Goal: Check status

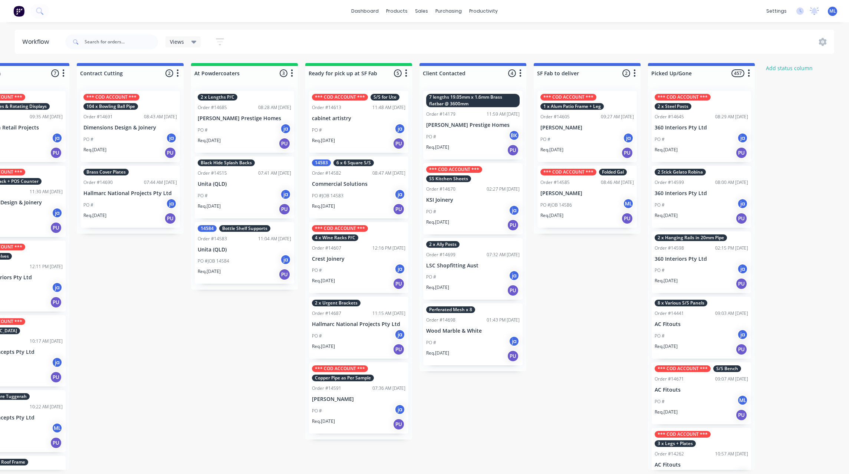
scroll to position [0, 283]
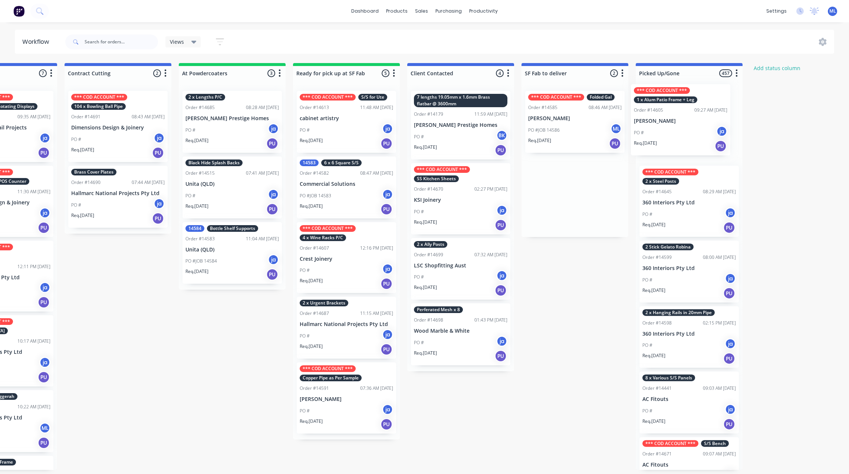
drag, startPoint x: 570, startPoint y: 135, endPoint x: 669, endPoint y: 128, distance: 99.3
click at [669, 128] on div "Submitted 20 Status colour #273444 hex #273444 Save Cancel Summaries Total orde…" at bounding box center [318, 266] width 1237 height 407
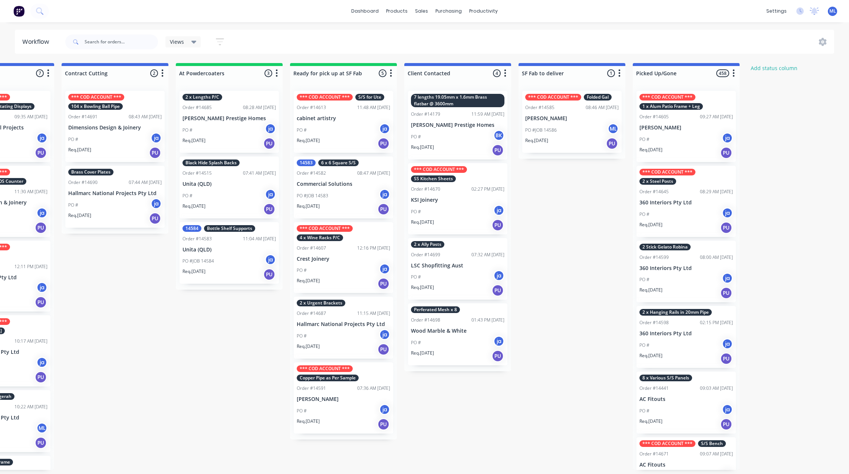
scroll to position [4, 297]
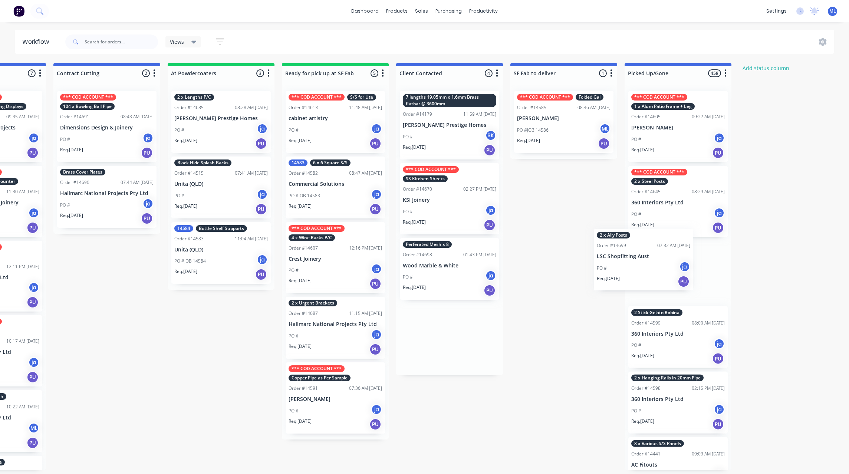
drag, startPoint x: 446, startPoint y: 259, endPoint x: 641, endPoint y: 252, distance: 194.9
click at [641, 252] on div "Submitted 20 Status colour #273444 hex #273444 Save Cancel Summaries Total orde…" at bounding box center [307, 266] width 1237 height 407
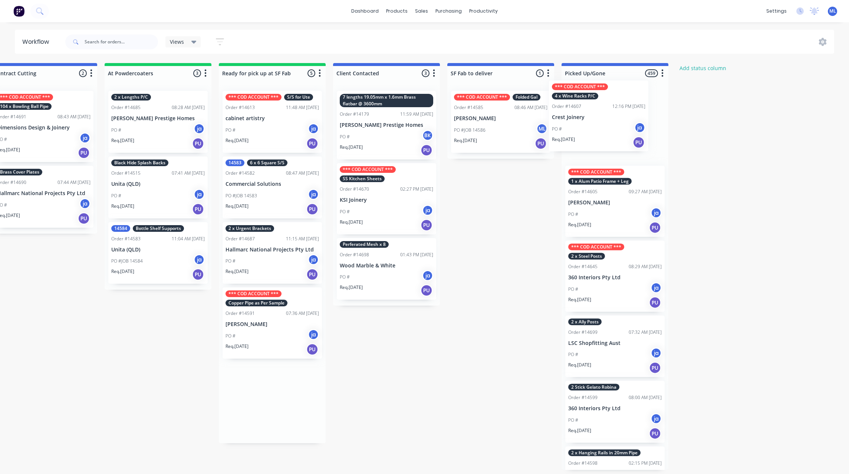
scroll to position [0, 368]
drag, startPoint x: 309, startPoint y: 252, endPoint x: 579, endPoint y: 113, distance: 304.2
click at [579, 113] on div "Submitted 20 Status colour #273444 hex #273444 Save Cancel Summaries Total orde…" at bounding box center [244, 266] width 1237 height 407
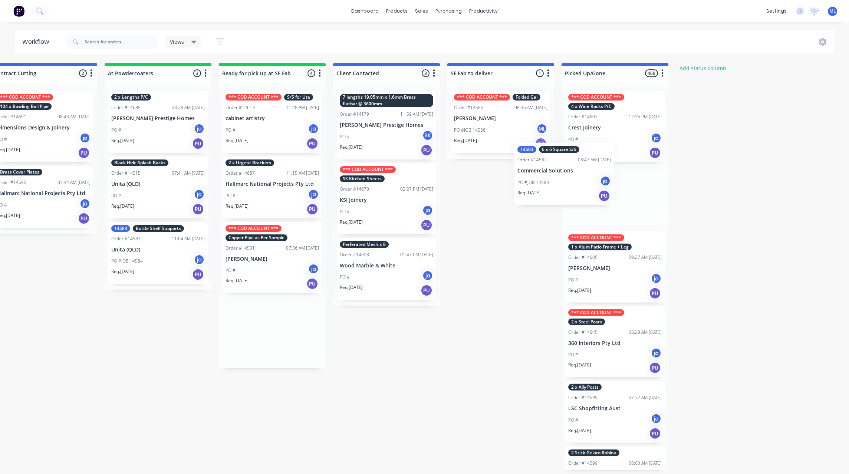
drag, startPoint x: 268, startPoint y: 199, endPoint x: 563, endPoint y: 186, distance: 294.5
click at [563, 186] on div "Submitted 20 Status colour #273444 hex #273444 Save Cancel Summaries Total orde…" at bounding box center [244, 266] width 1237 height 407
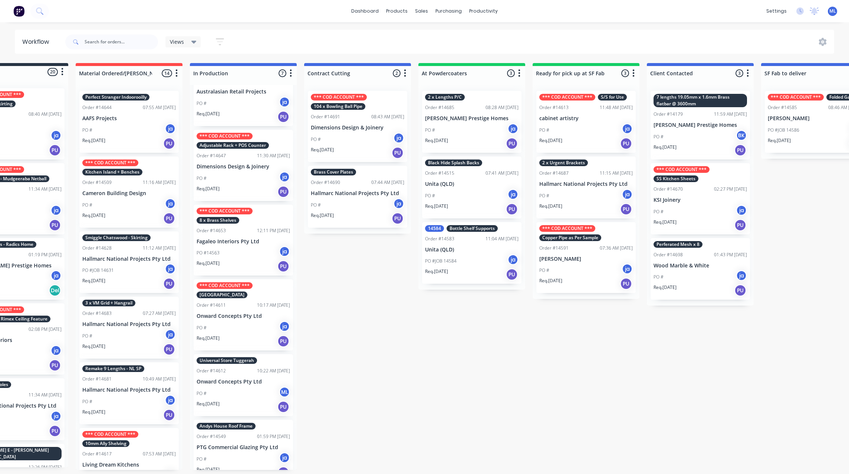
scroll to position [56, 0]
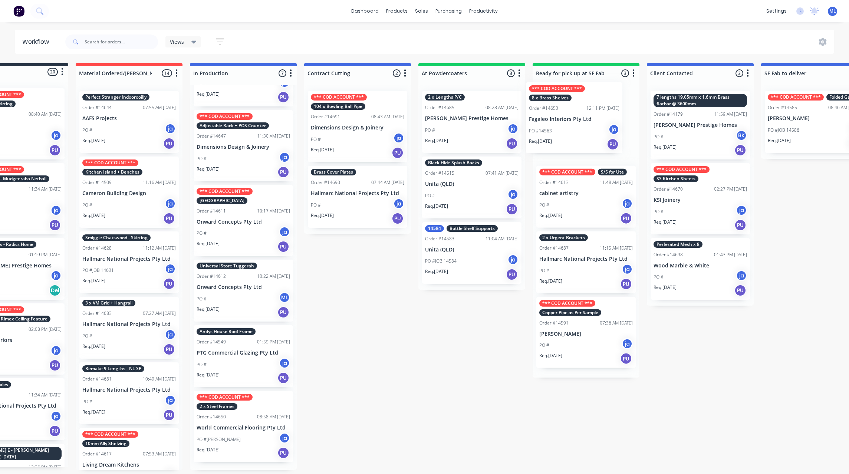
drag, startPoint x: 235, startPoint y: 216, endPoint x: 572, endPoint y: 113, distance: 352.7
click at [572, 113] on div "Submitted 20 Status colour #273444 hex #273444 Save Cancel Summaries Total orde…" at bounding box center [558, 266] width 1237 height 407
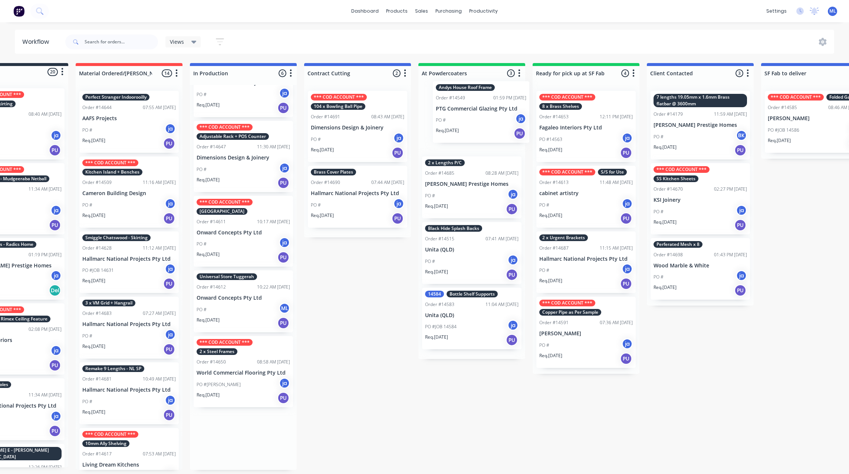
scroll to position [0, 55]
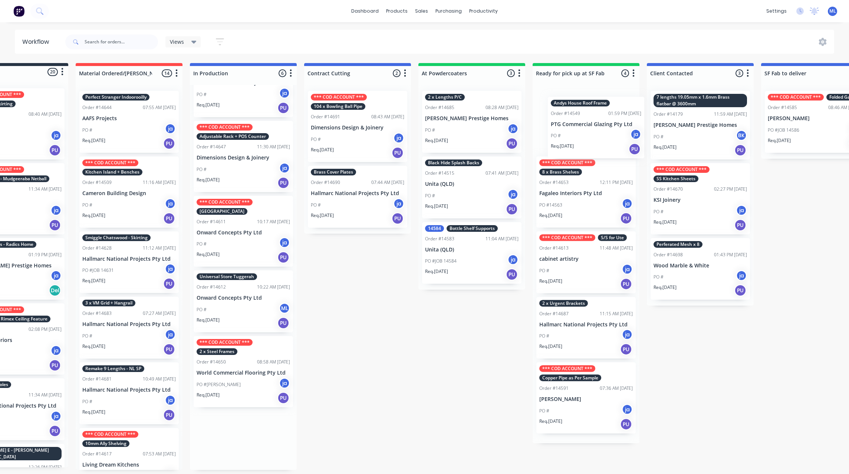
drag, startPoint x: 252, startPoint y: 364, endPoint x: 609, endPoint y: 127, distance: 428.8
click at [609, 127] on div "Submitted 20 Status colour #273444 hex #273444 Save Cancel Summaries Total orde…" at bounding box center [558, 266] width 1237 height 407
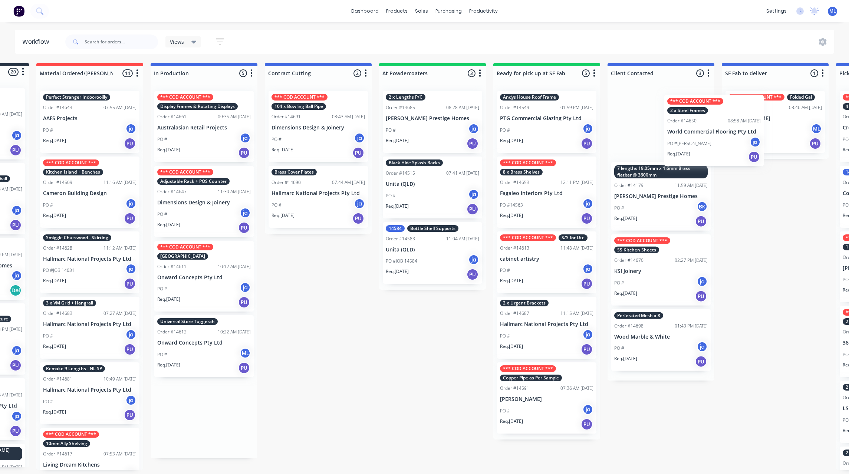
scroll to position [4, 123]
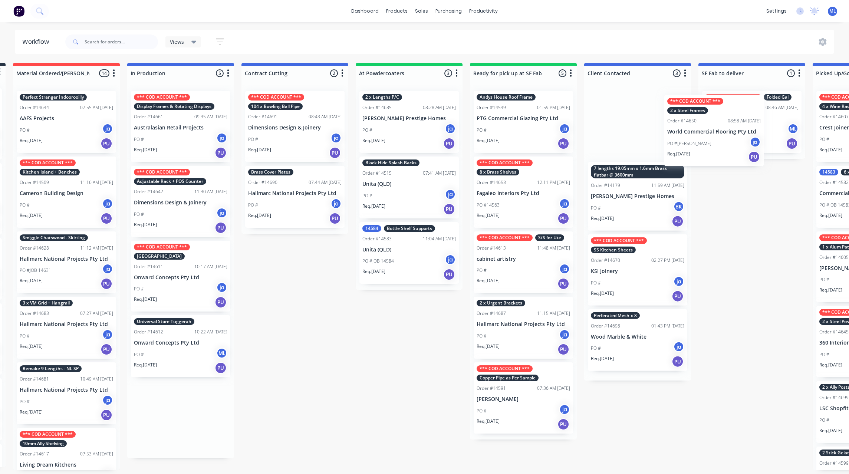
drag, startPoint x: 243, startPoint y: 403, endPoint x: 716, endPoint y: 122, distance: 550.3
click at [716, 122] on div "Submitted 20 Status colour #273444 hex #273444 Save Cancel Summaries Total orde…" at bounding box center [495, 266] width 1237 height 407
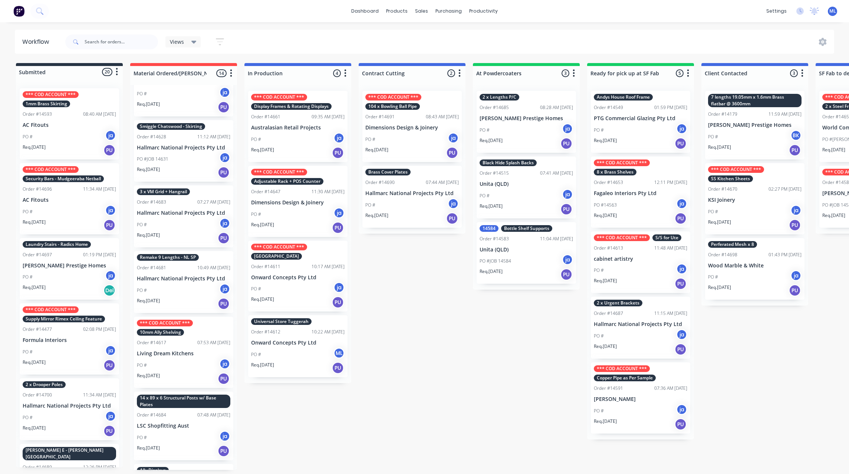
scroll to position [167, 0]
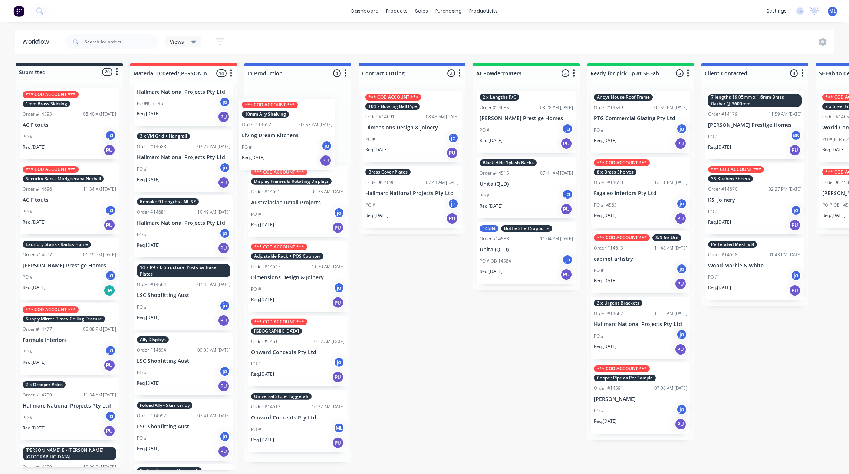
drag, startPoint x: 186, startPoint y: 309, endPoint x: 293, endPoint y: 144, distance: 197.0
click at [293, 144] on div "Submitted 20 Status colour #273444 hex #273444 Save Cancel Summaries Total orde…" at bounding box center [612, 266] width 1237 height 407
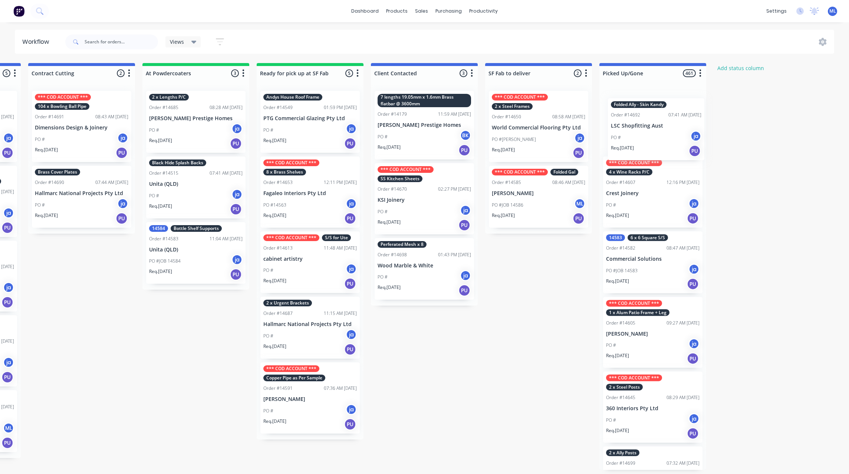
scroll to position [0, 332]
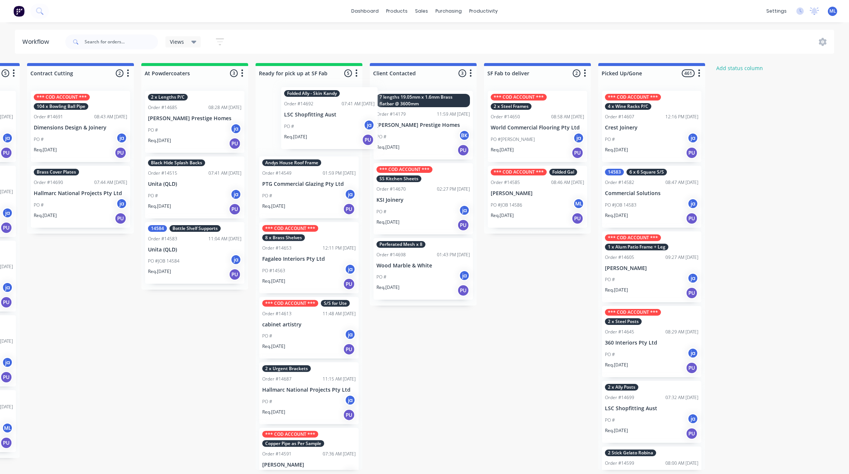
drag, startPoint x: 174, startPoint y: 321, endPoint x: 324, endPoint y: 118, distance: 252.5
click at [324, 118] on div "Submitted 20 Status colour #273444 hex #273444 Save Cancel Summaries Total orde…" at bounding box center [281, 266] width 1237 height 407
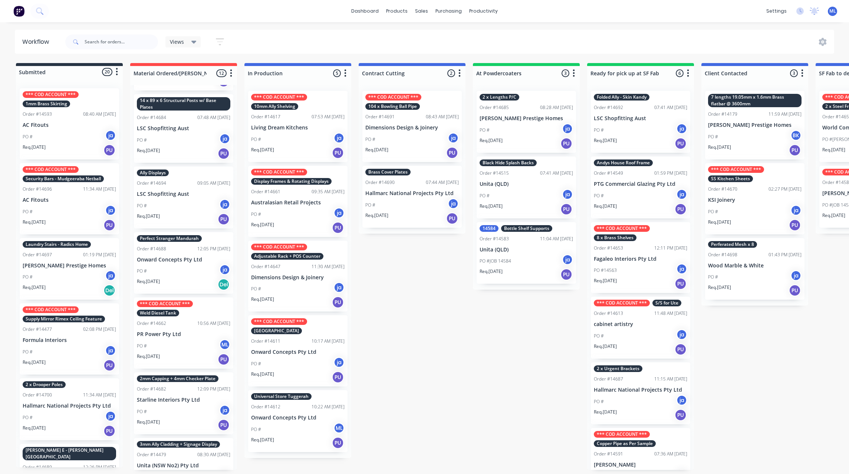
scroll to position [390, 0]
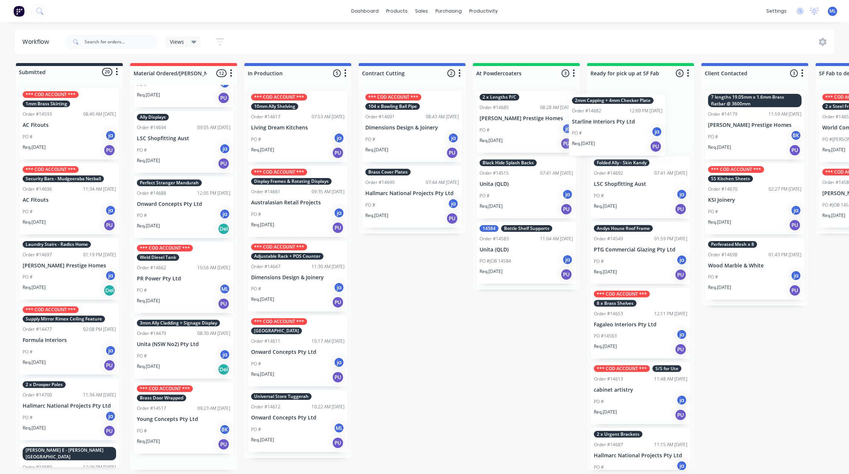
drag, startPoint x: 185, startPoint y: 350, endPoint x: 626, endPoint y: 122, distance: 495.9
click at [626, 122] on div "Submitted 20 Status colour #273444 hex #273444 Save Cancel Summaries Total orde…" at bounding box center [612, 266] width 1237 height 407
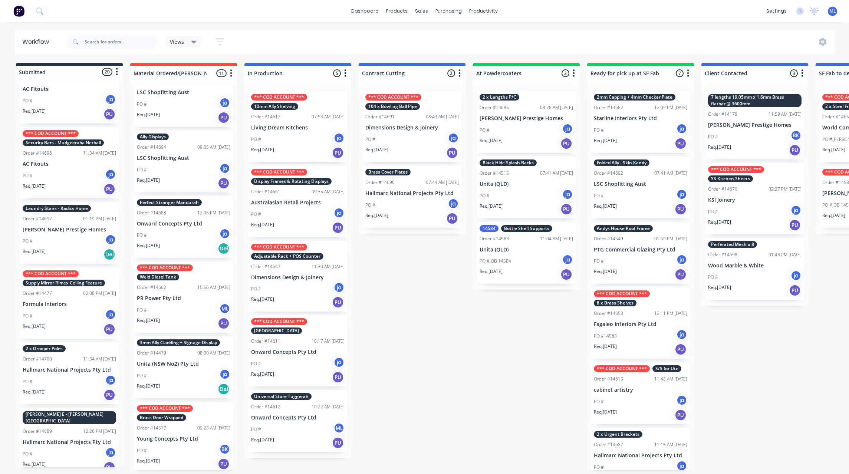
scroll to position [56, 0]
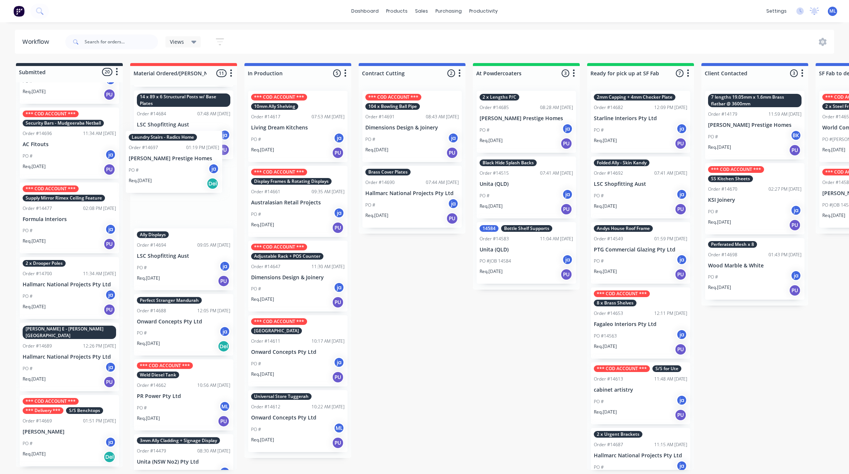
drag, startPoint x: 96, startPoint y: 210, endPoint x: 178, endPoint y: 170, distance: 91.9
click at [178, 170] on div "Submitted 20 Status colour #273444 hex #273444 Save Cancel Summaries Total orde…" at bounding box center [612, 266] width 1237 height 407
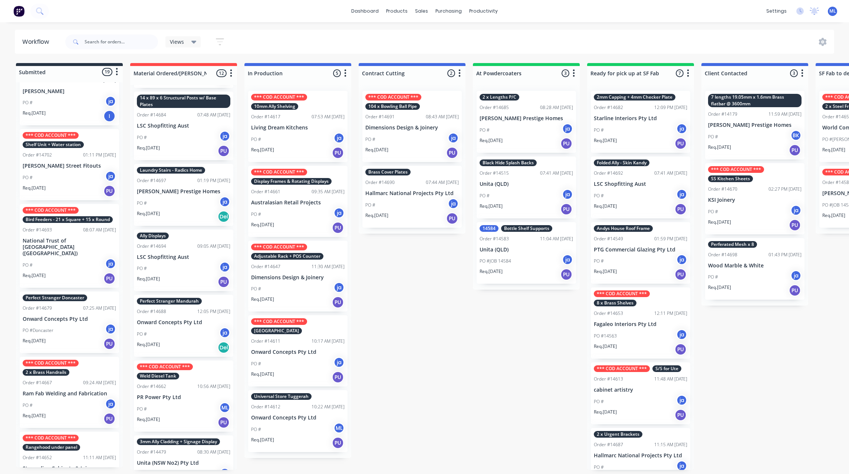
scroll to position [557, 0]
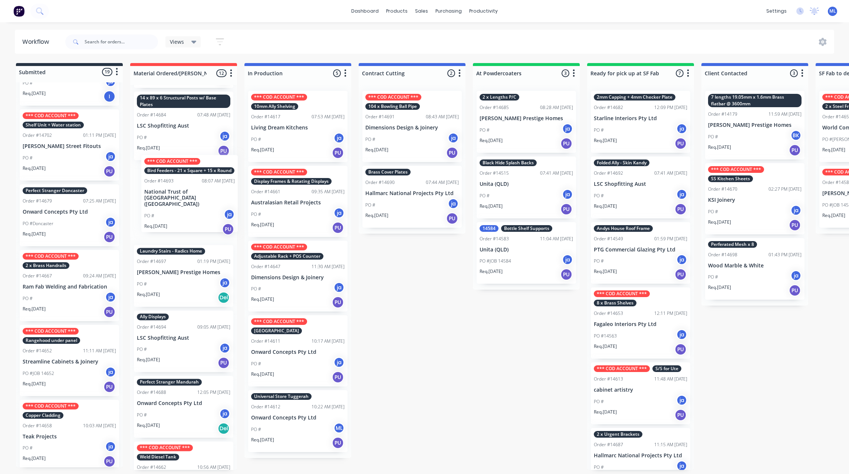
drag, startPoint x: 53, startPoint y: 233, endPoint x: 178, endPoint y: 209, distance: 127.9
click at [178, 209] on div "Submitted 19 Status colour #273444 hex #273444 Save Cancel Summaries Total orde…" at bounding box center [612, 266] width 1237 height 407
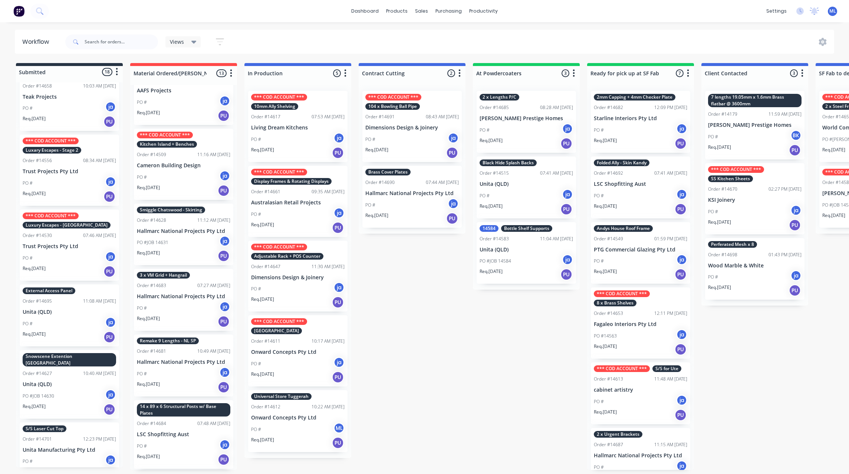
scroll to position [0, 0]
